Goal: Find specific page/section: Find specific page/section

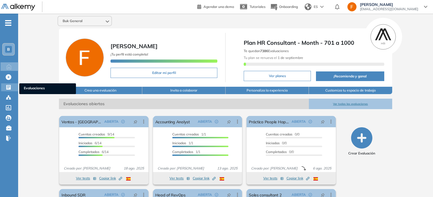
click at [8, 86] on icon at bounding box center [9, 87] width 6 height 6
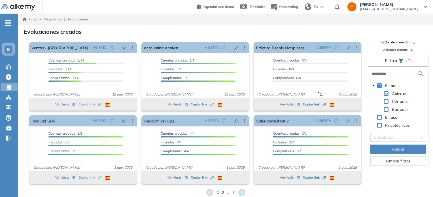
click at [384, 78] on form at bounding box center [398, 74] width 56 height 10
click at [381, 75] on input "text" at bounding box center [395, 74] width 46 height 6
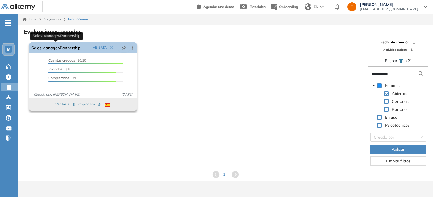
type input "**********"
click at [71, 47] on link "Sales Manager/Partnership" at bounding box center [55, 47] width 49 height 11
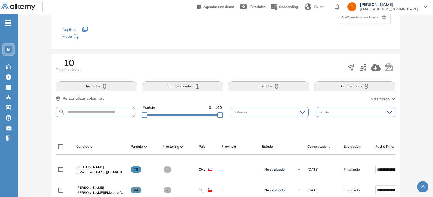
scroll to position [85, 0]
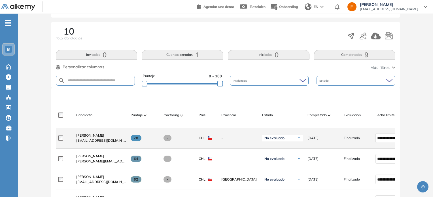
click at [89, 135] on link "[PERSON_NAME]" at bounding box center [101, 135] width 50 height 5
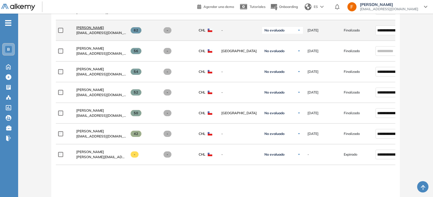
scroll to position [270, 0]
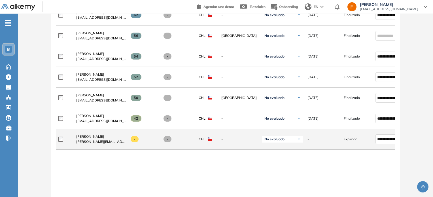
click at [97, 135] on div "Catalina Oxley [EMAIL_ADDRESS][PERSON_NAME][DOMAIN_NAME]" at bounding box center [99, 138] width 54 height 19
click at [97, 141] on span "[PERSON_NAME][EMAIL_ADDRESS][PERSON_NAME][DOMAIN_NAME]" at bounding box center [101, 141] width 50 height 5
click at [78, 138] on span "[PERSON_NAME]" at bounding box center [90, 136] width 28 height 4
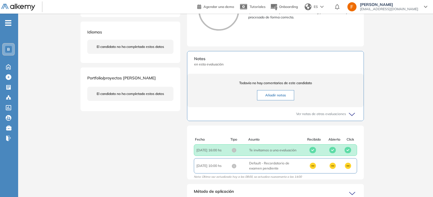
scroll to position [170, 0]
